Goal: Task Accomplishment & Management: Complete application form

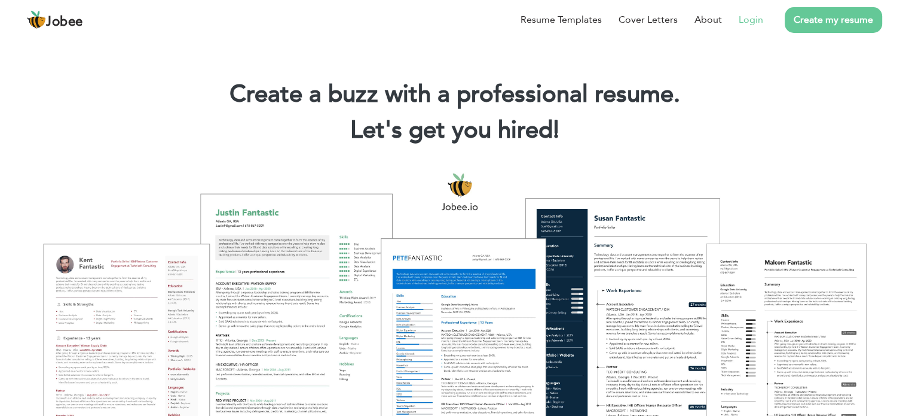
click at [744, 17] on link "Login" at bounding box center [751, 20] width 25 height 14
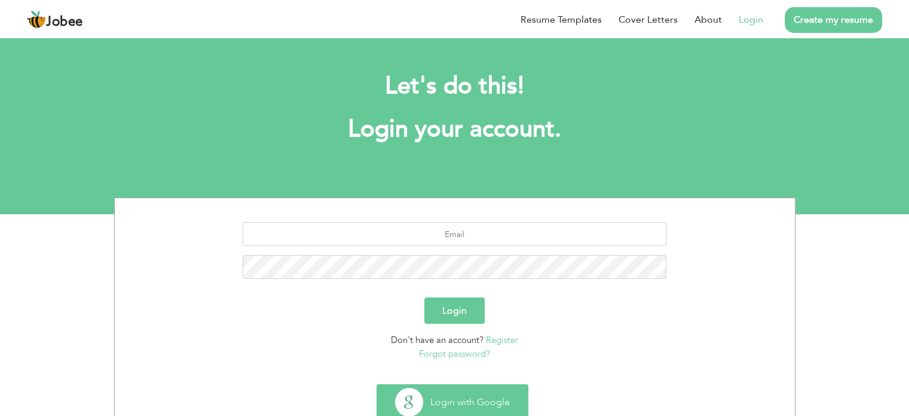
click at [442, 401] on button "Login with Google" at bounding box center [452, 401] width 151 height 35
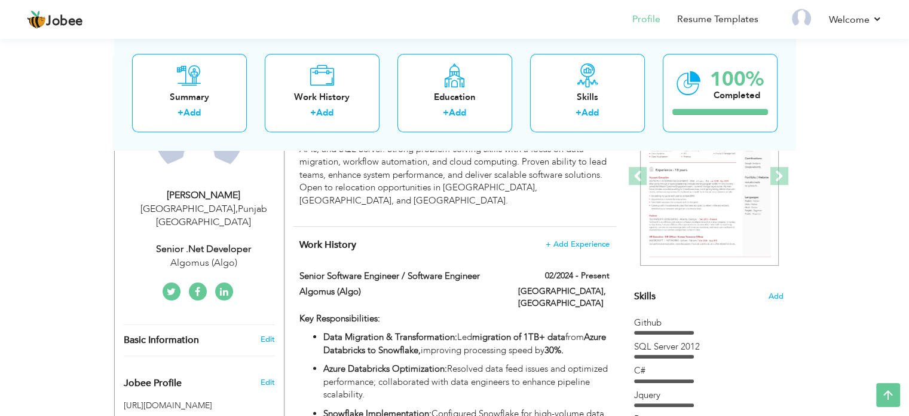
scroll to position [836, 0]
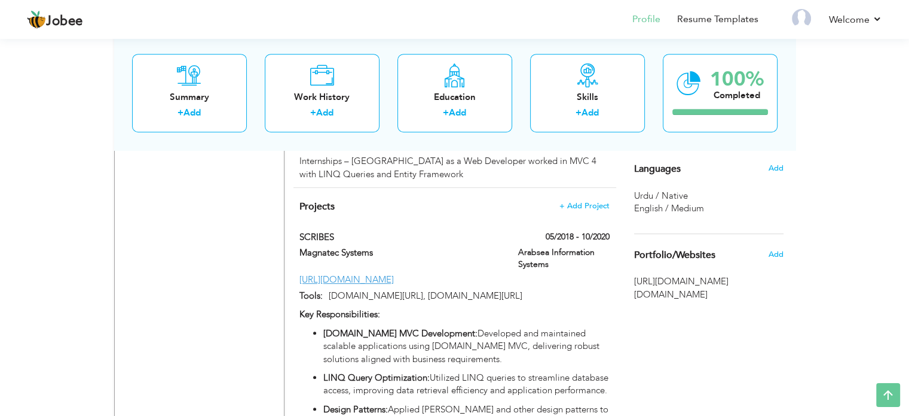
click at [667, 206] on span "English / Medium" at bounding box center [669, 208] width 70 height 12
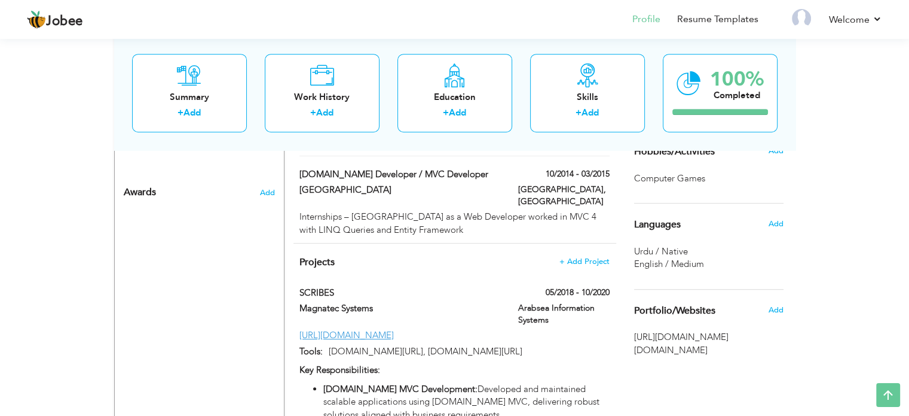
scroll to position [716, 0]
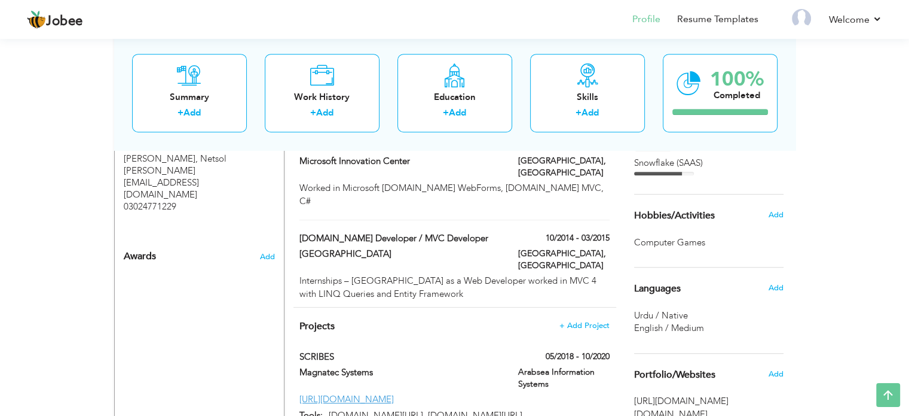
click at [672, 288] on span "Languages" at bounding box center [657, 288] width 47 height 11
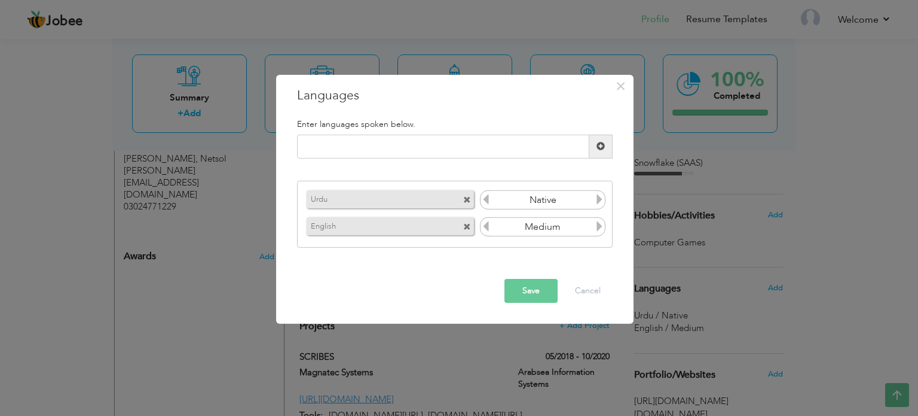
click at [598, 227] on icon at bounding box center [599, 226] width 11 height 11
click at [483, 228] on icon at bounding box center [486, 226] width 11 height 11
click at [523, 226] on input "Medium" at bounding box center [542, 227] width 103 height 18
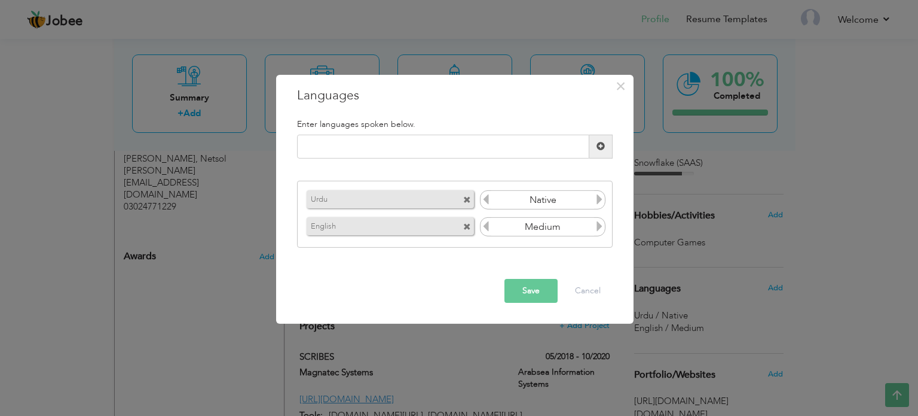
click at [541, 227] on input "Medium" at bounding box center [542, 227] width 103 height 18
click at [603, 226] on icon at bounding box center [599, 226] width 11 height 11
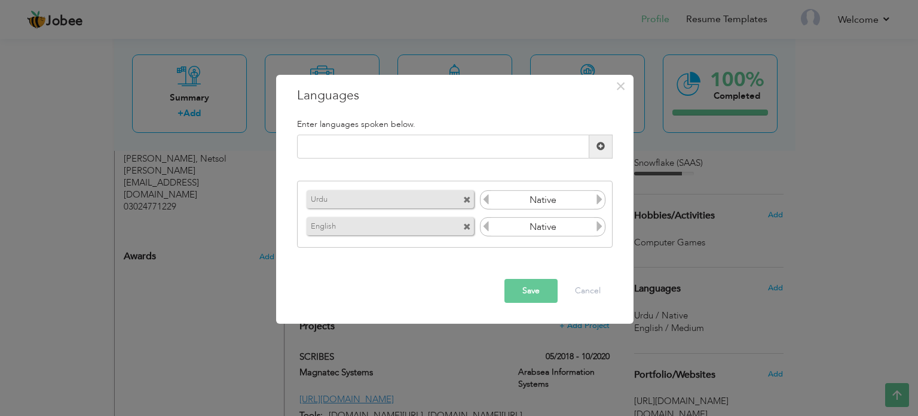
click at [603, 226] on icon at bounding box center [599, 226] width 11 height 11
click at [486, 225] on icon at bounding box center [486, 226] width 11 height 11
click at [483, 225] on icon at bounding box center [486, 226] width 11 height 11
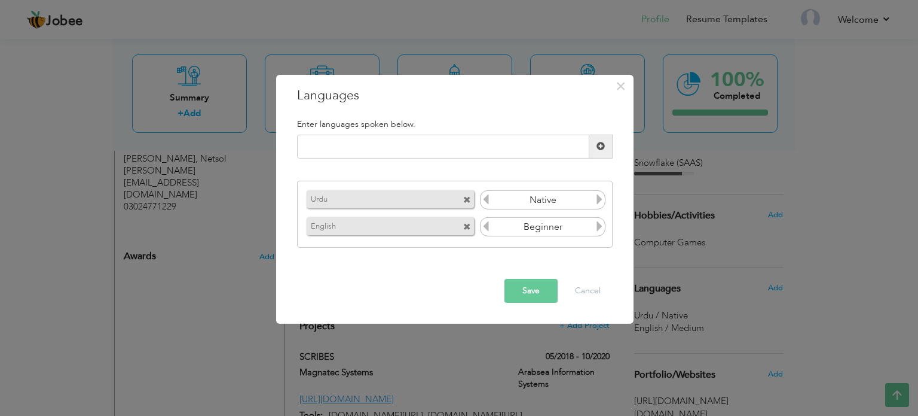
click at [600, 229] on icon at bounding box center [599, 226] width 11 height 11
click at [599, 229] on icon at bounding box center [599, 226] width 11 height 11
drag, startPoint x: 532, startPoint y: 225, endPoint x: 567, endPoint y: 222, distance: 35.5
click at [570, 226] on input "Medium" at bounding box center [542, 227] width 103 height 18
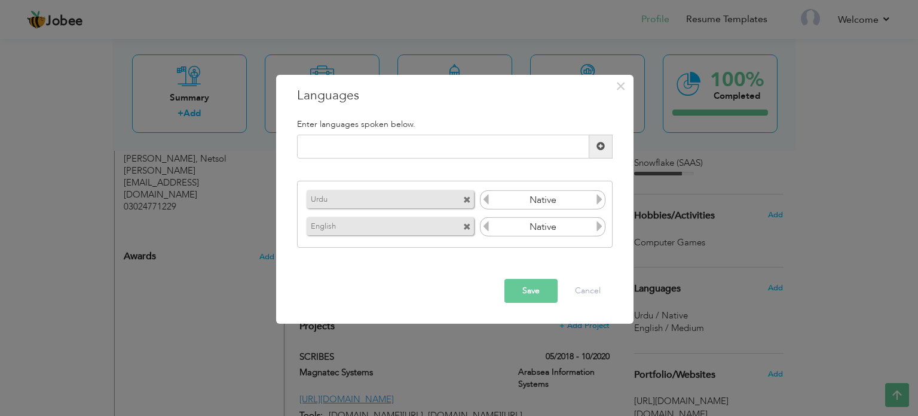
type input "Native"
click at [489, 227] on icon at bounding box center [486, 226] width 11 height 11
click at [600, 227] on icon at bounding box center [599, 226] width 11 height 11
click at [599, 227] on icon at bounding box center [599, 226] width 11 height 11
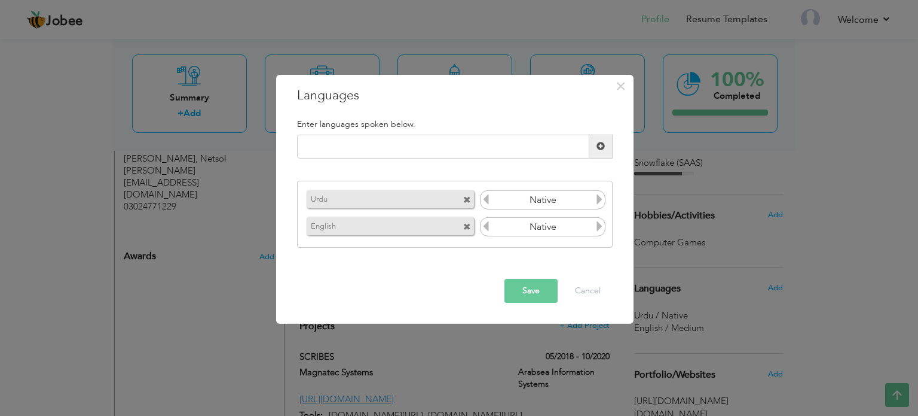
click at [522, 287] on button "Save" at bounding box center [531, 291] width 53 height 24
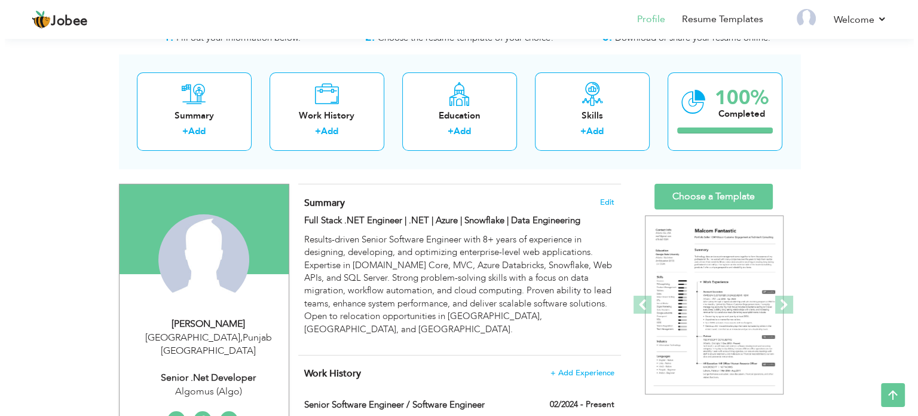
scroll to position [0, 0]
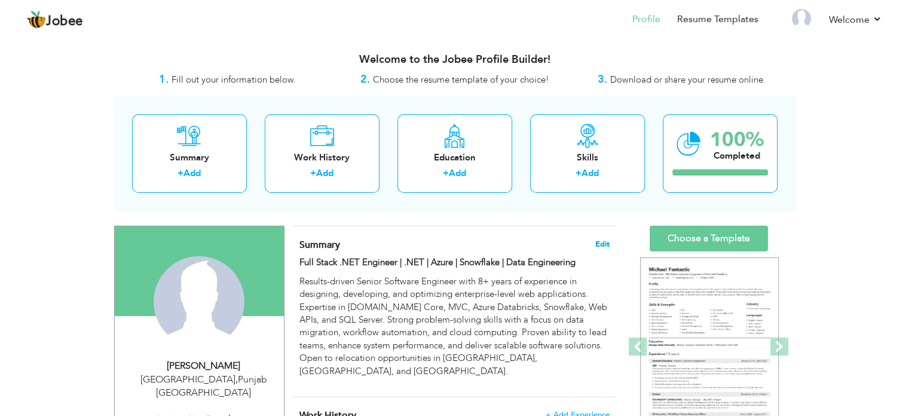
click at [598, 243] on span "Edit" at bounding box center [603, 244] width 14 height 8
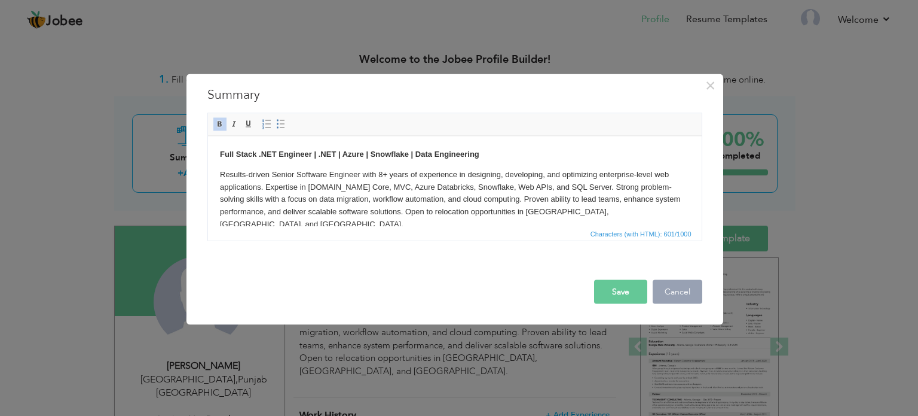
click at [677, 291] on button "Cancel" at bounding box center [678, 291] width 50 height 24
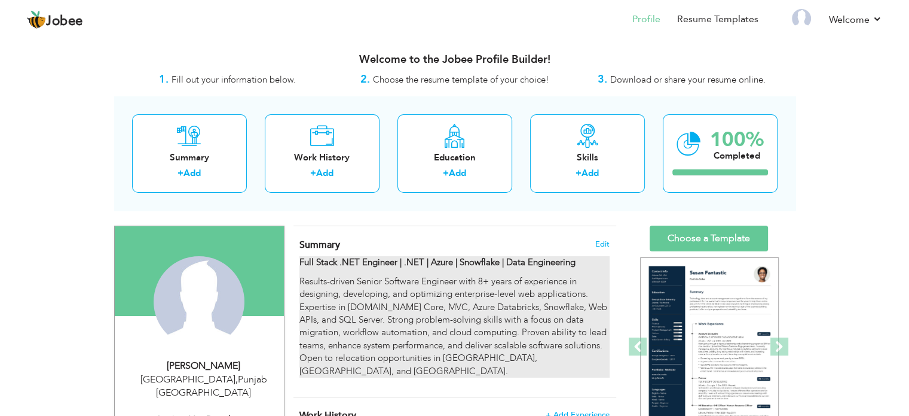
click at [495, 322] on p "Results-driven Senior Software Engineer with 8+ years of experience in designin…" at bounding box center [455, 326] width 310 height 102
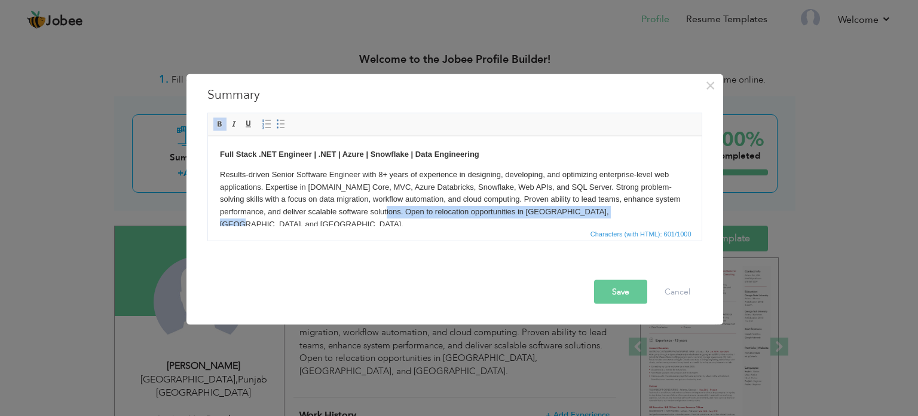
drag, startPoint x: 404, startPoint y: 211, endPoint x: 615, endPoint y: 217, distance: 211.2
click at [643, 214] on p "Results-driven Senior Software Engineer with 8+ years of experience in designin…" at bounding box center [454, 199] width 470 height 62
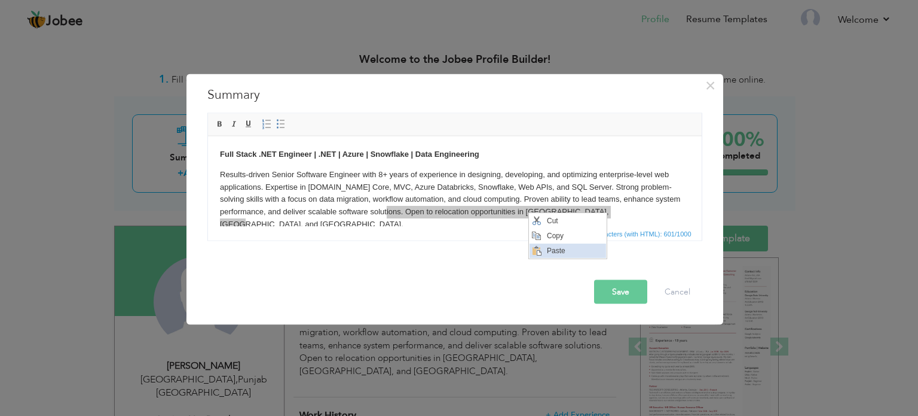
click at [546, 248] on span "Paste" at bounding box center [575, 250] width 62 height 14
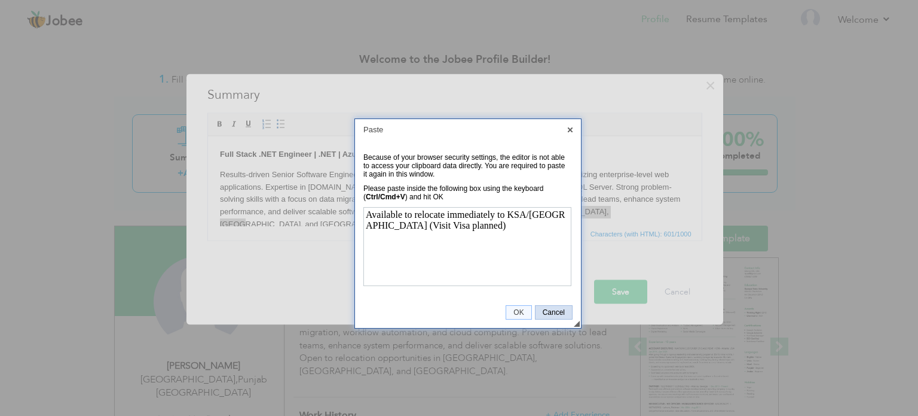
click at [552, 313] on span "Cancel" at bounding box center [554, 312] width 36 height 8
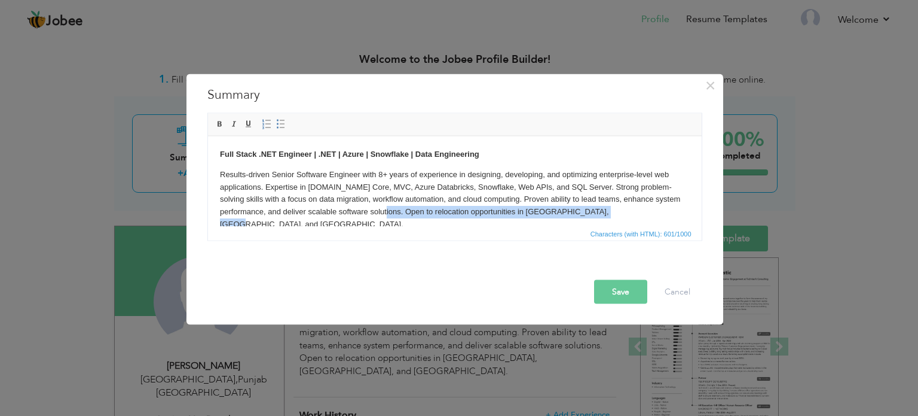
click at [648, 215] on p "Results-driven Senior Software Engineer with 8+ years of experience in designin…" at bounding box center [454, 199] width 470 height 62
drag, startPoint x: 407, startPoint y: 212, endPoint x: 622, endPoint y: 211, distance: 215.3
click at [639, 206] on p "Results-driven Senior Software Engineer with 8+ years of experience in designin…" at bounding box center [454, 199] width 470 height 62
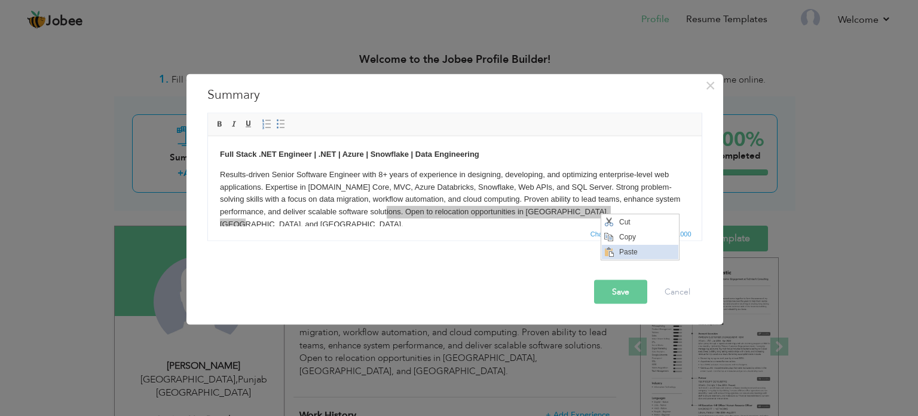
click at [615, 249] on span "Context Menu Options" at bounding box center [609, 251] width 14 height 14
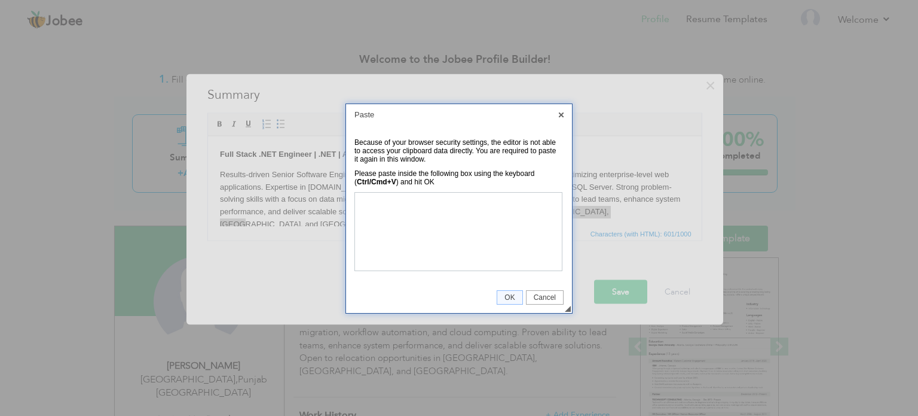
click at [551, 300] on span "Cancel" at bounding box center [545, 297] width 36 height 8
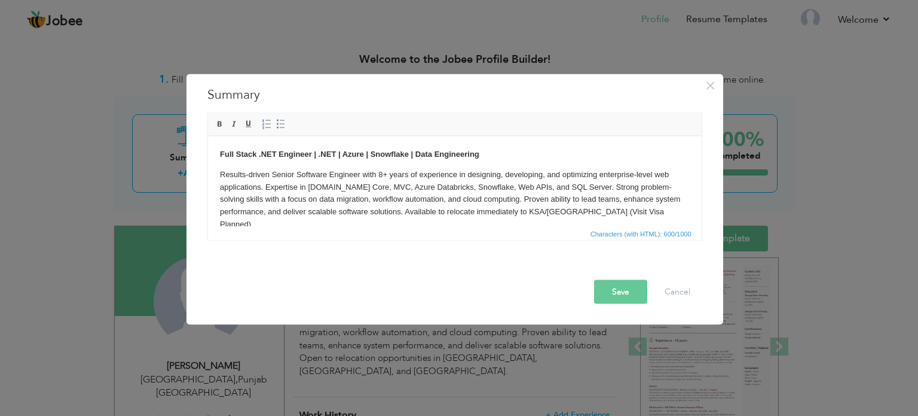
click at [621, 292] on button "Save" at bounding box center [620, 291] width 53 height 24
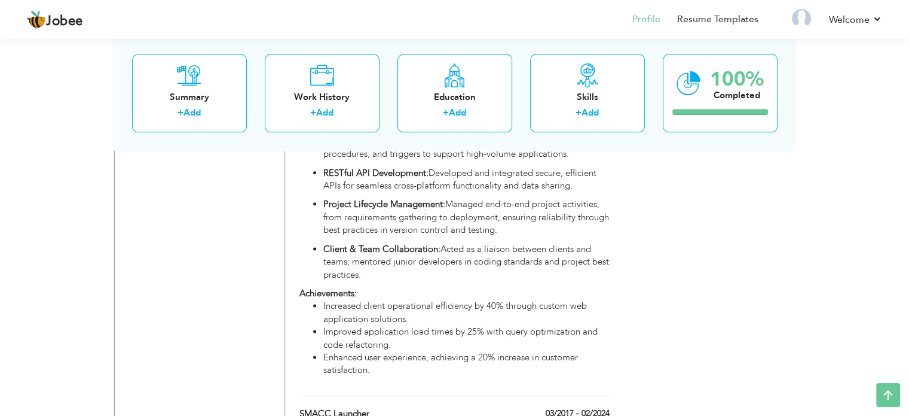
scroll to position [1165, 0]
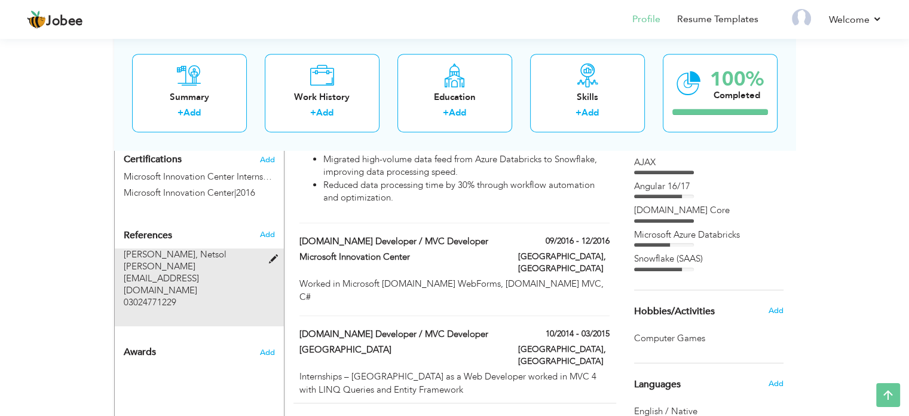
click at [199, 253] on div "Mudassar Suleman, Netsol mudassar.suleman@netsoltech.com 03024771229" at bounding box center [192, 278] width 137 height 60
type input "Mudassar Suleman"
type input "Netsol"
type input "mudassar.suleman@netsoltech.com"
type input "03024771229"
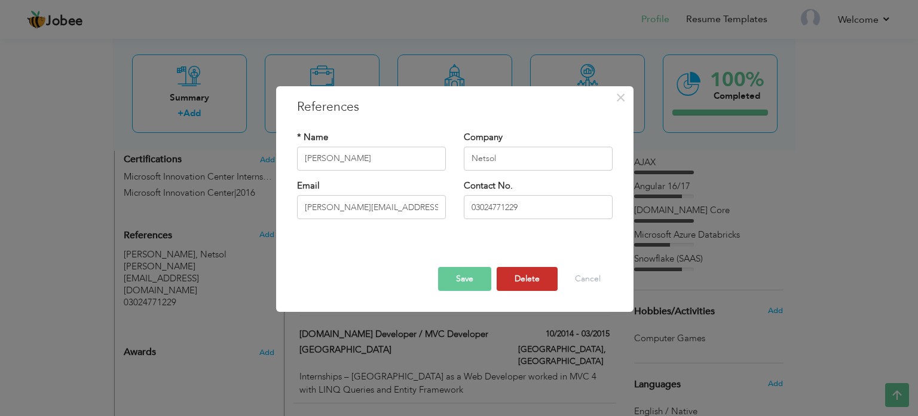
click at [546, 277] on button "Delete" at bounding box center [527, 279] width 61 height 24
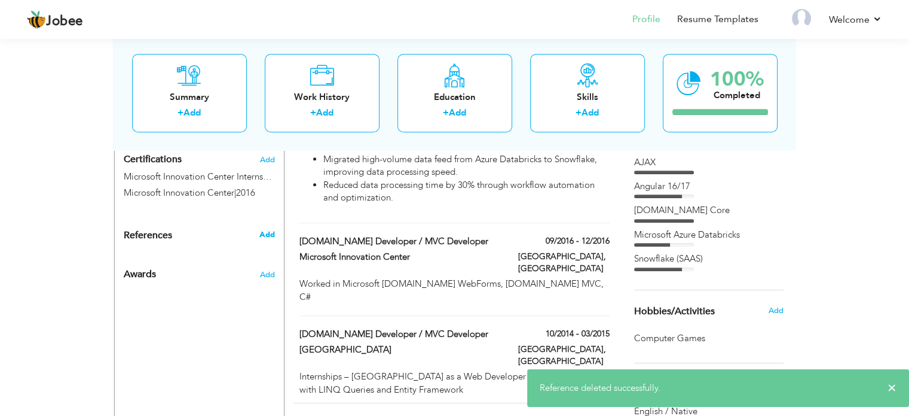
click at [262, 229] on span "Add" at bounding box center [267, 234] width 16 height 11
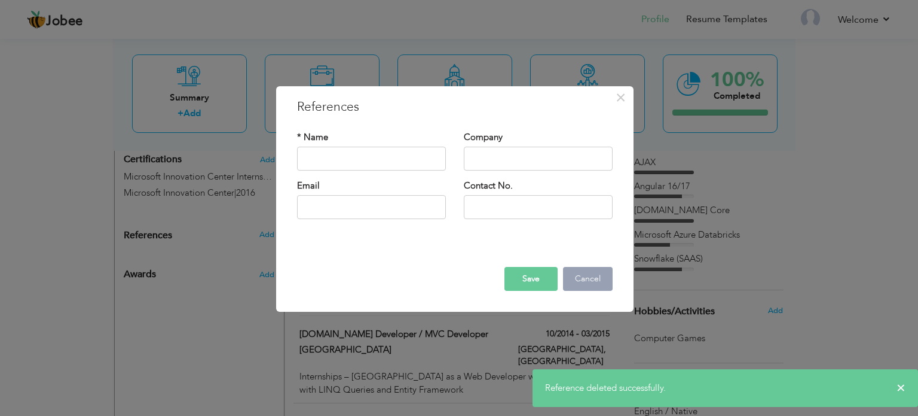
click at [598, 277] on button "Cancel" at bounding box center [588, 279] width 50 height 24
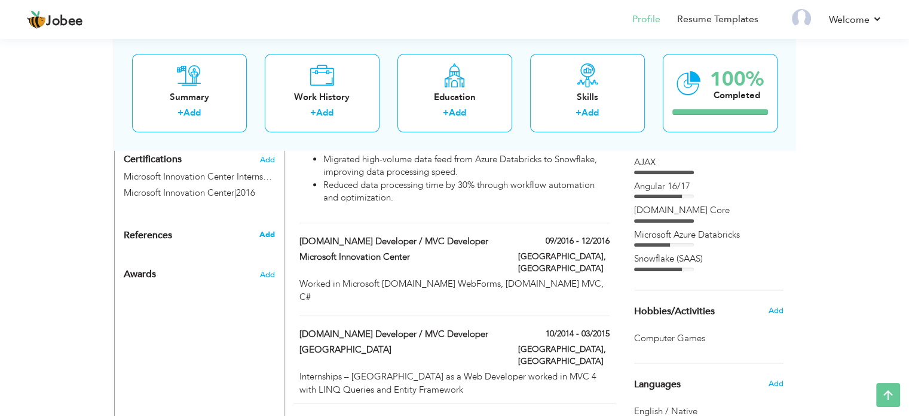
click at [259, 229] on span "Add" at bounding box center [267, 234] width 16 height 11
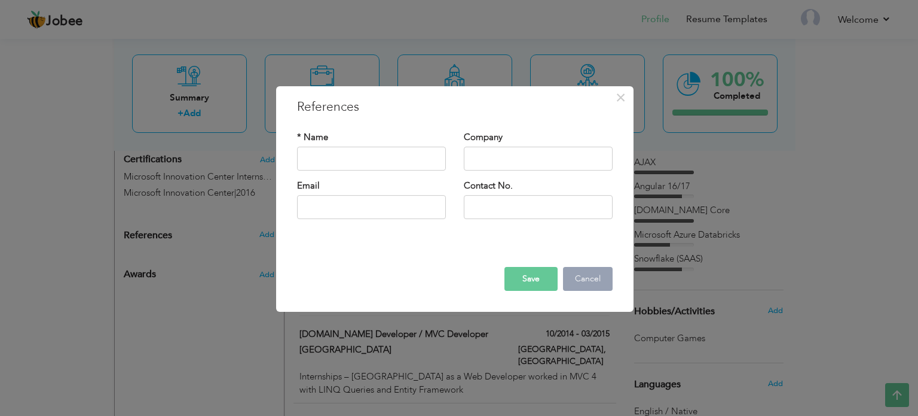
click at [590, 271] on button "Cancel" at bounding box center [588, 279] width 50 height 24
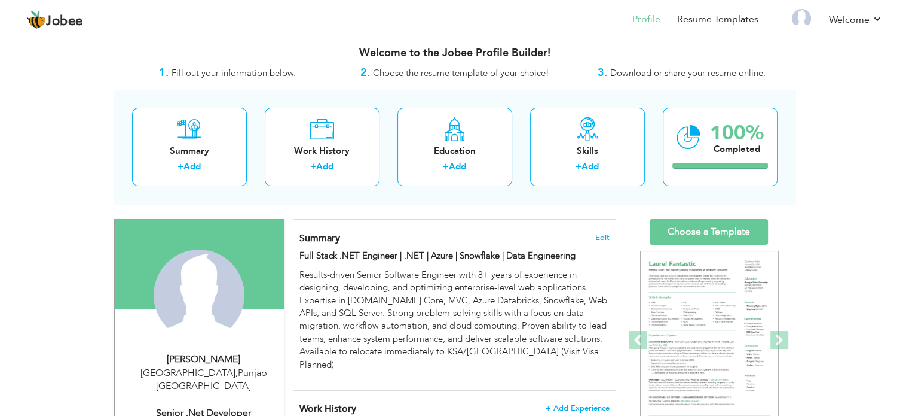
scroll to position [0, 0]
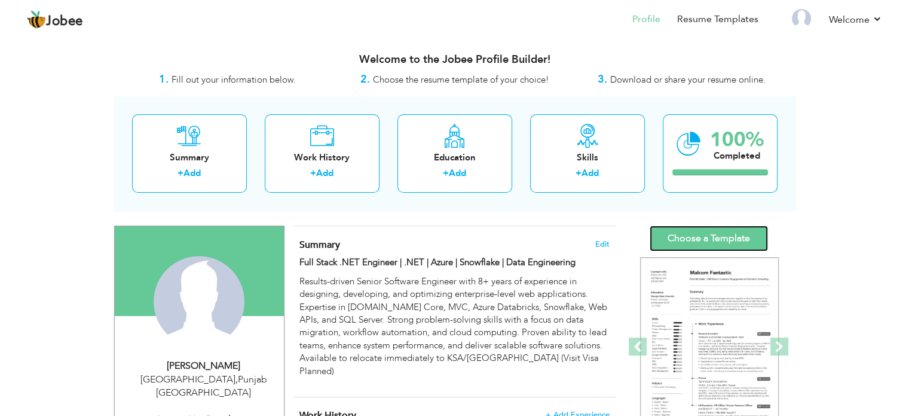
click at [713, 234] on link "Choose a Template" at bounding box center [709, 238] width 118 height 26
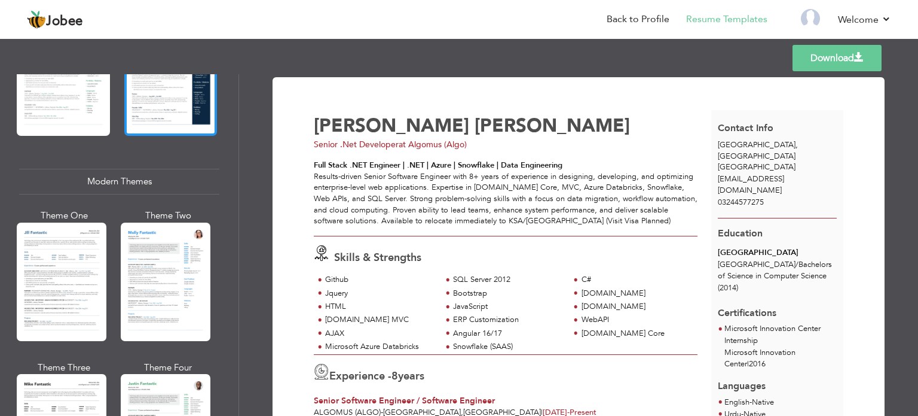
scroll to position [598, 0]
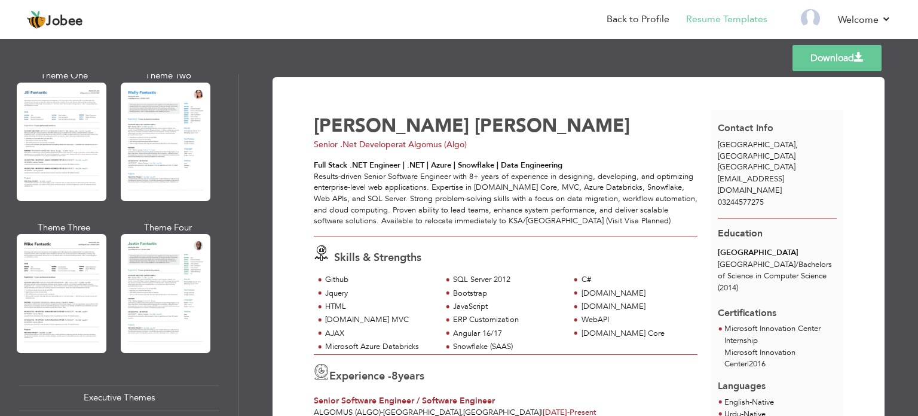
click at [129, 251] on div at bounding box center [166, 293] width 90 height 118
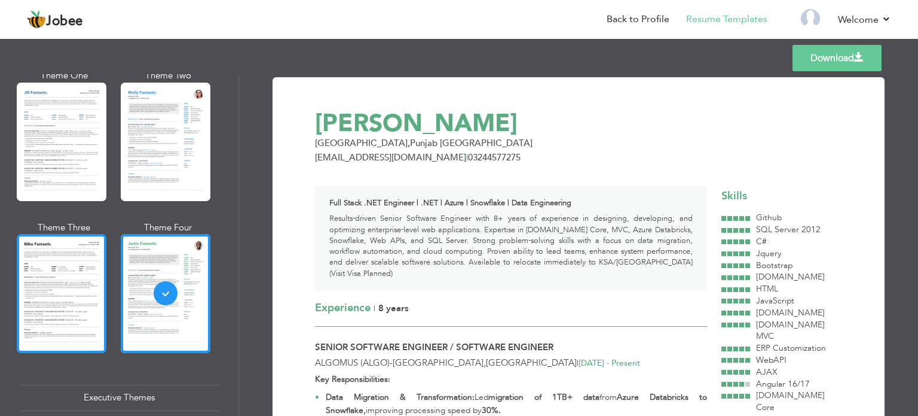
click at [84, 267] on div at bounding box center [62, 293] width 90 height 118
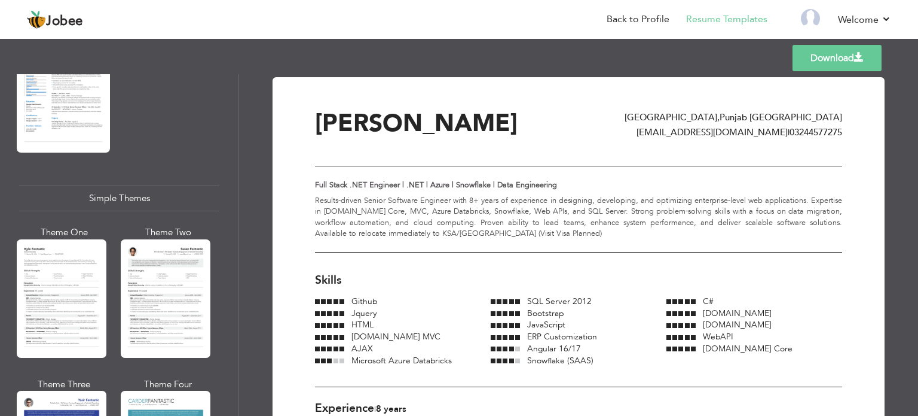
scroll to position [2098, 0]
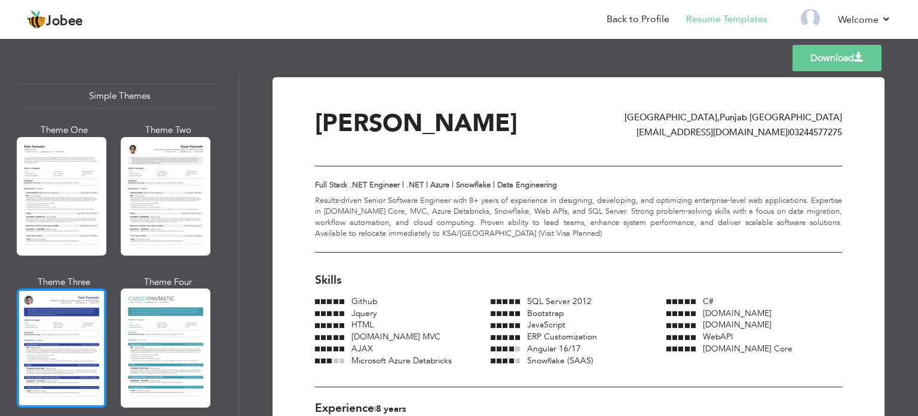
click at [62, 293] on div at bounding box center [62, 347] width 90 height 118
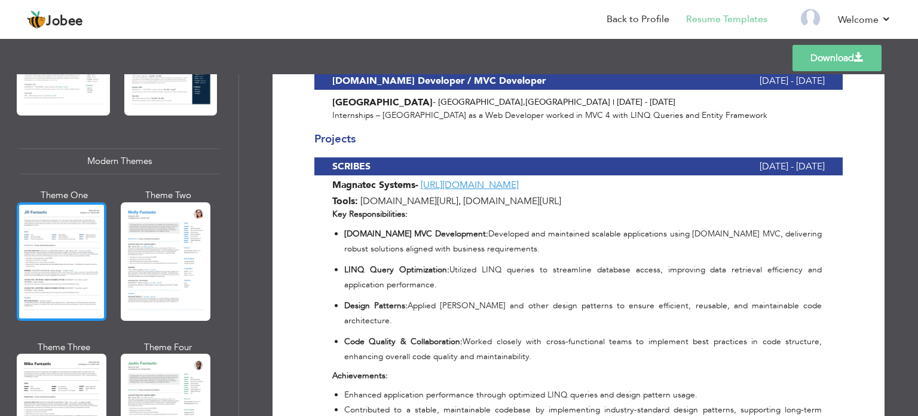
scroll to position [598, 0]
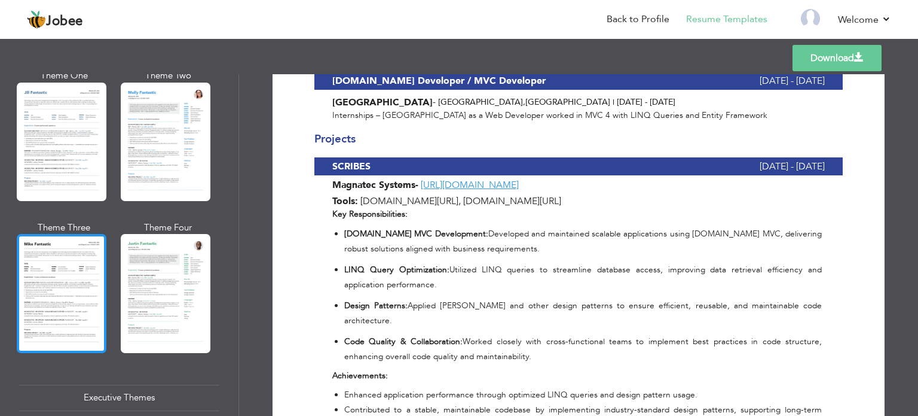
click at [76, 270] on div at bounding box center [62, 293] width 90 height 118
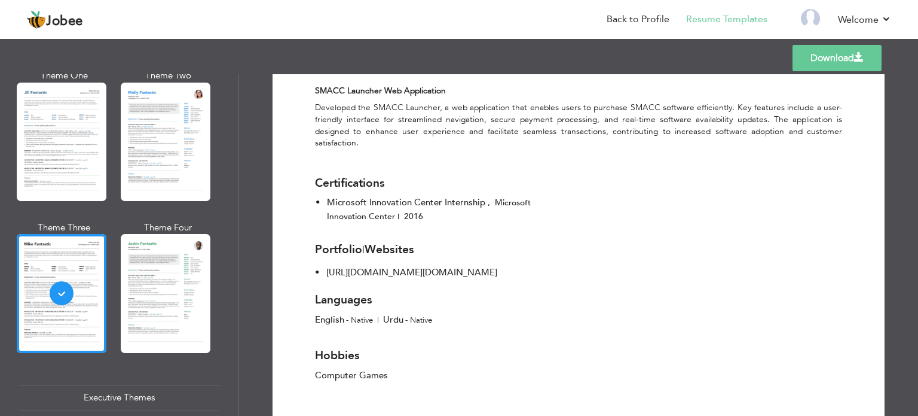
scroll to position [1334, 0]
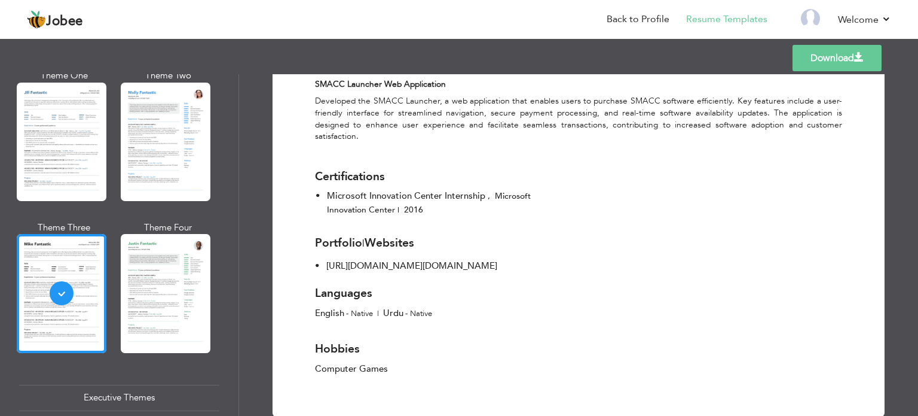
click at [819, 65] on link "Download" at bounding box center [837, 58] width 89 height 26
